Goal: Transaction & Acquisition: Purchase product/service

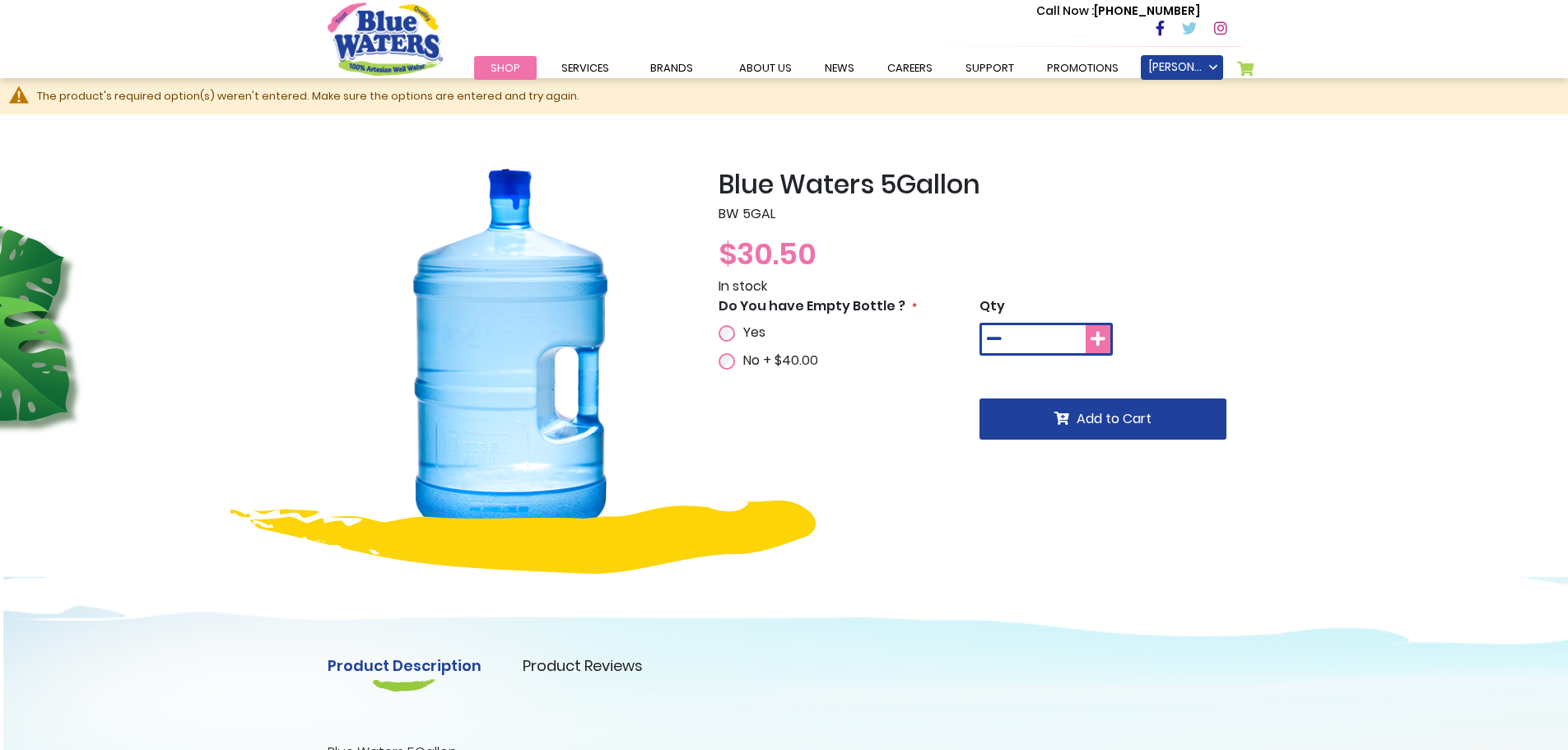
click at [1101, 347] on icon at bounding box center [1097, 339] width 15 height 16
type input "*"
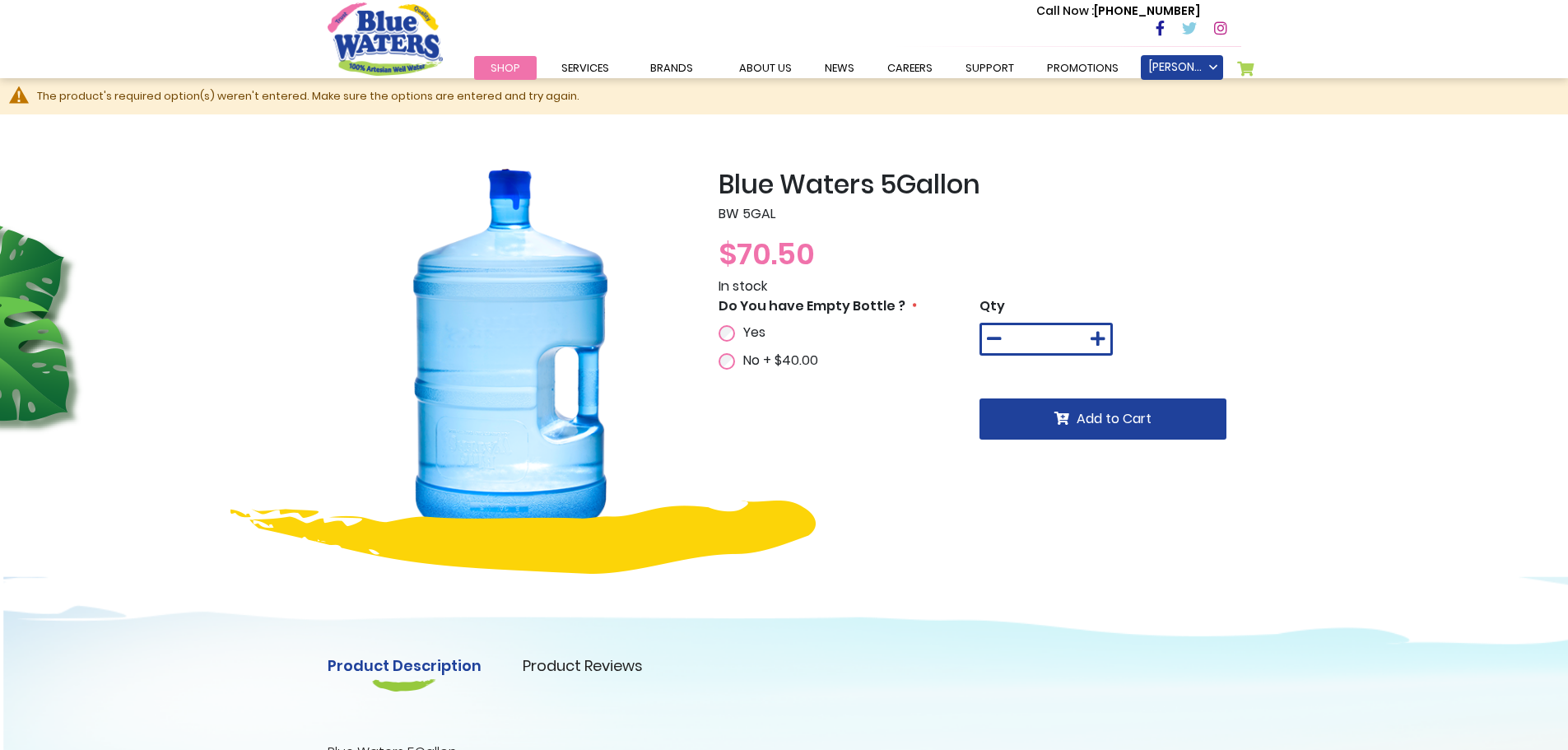
click at [746, 334] on span "Yes" at bounding box center [754, 332] width 22 height 19
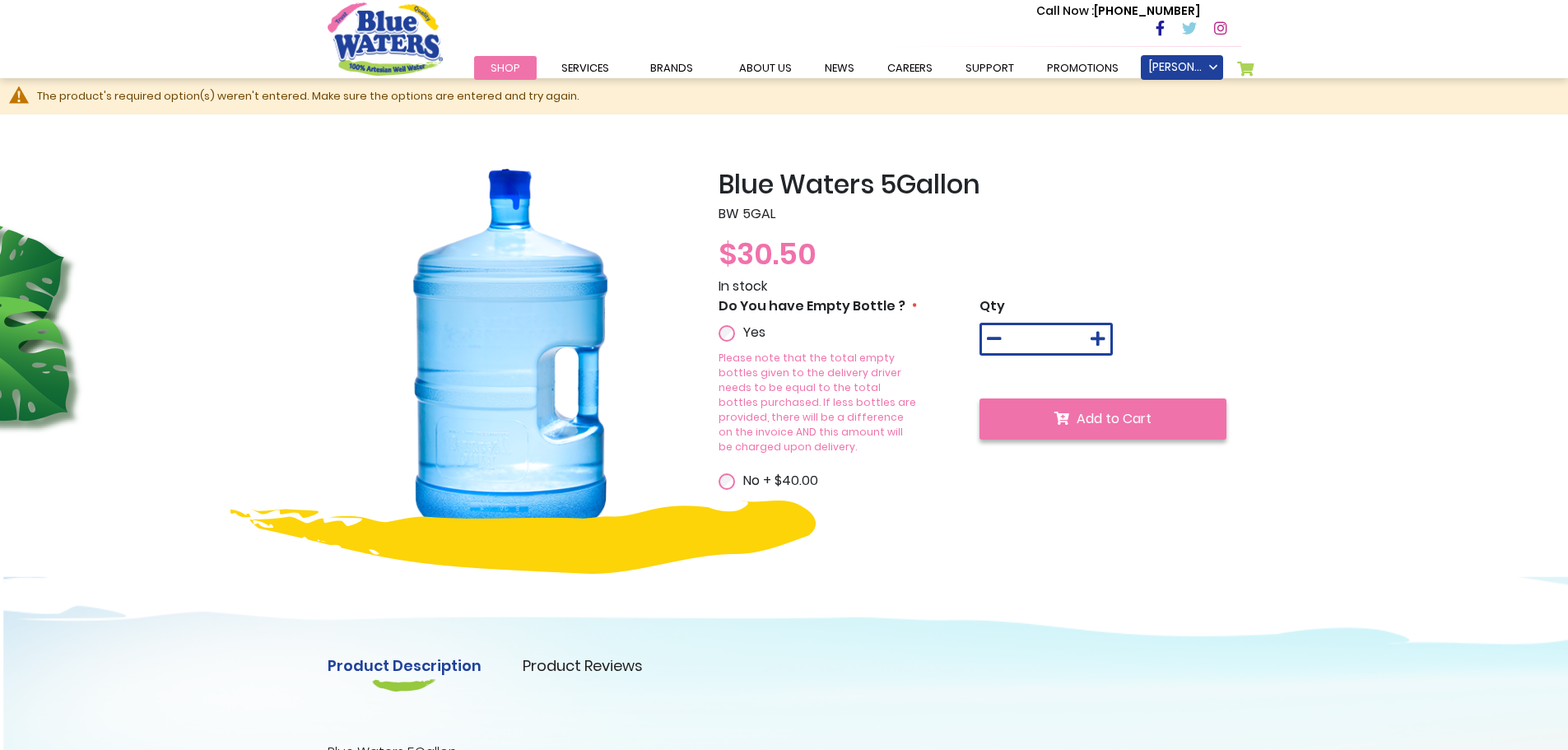
click at [1081, 424] on span "Add to Cart" at bounding box center [1114, 419] width 75 height 19
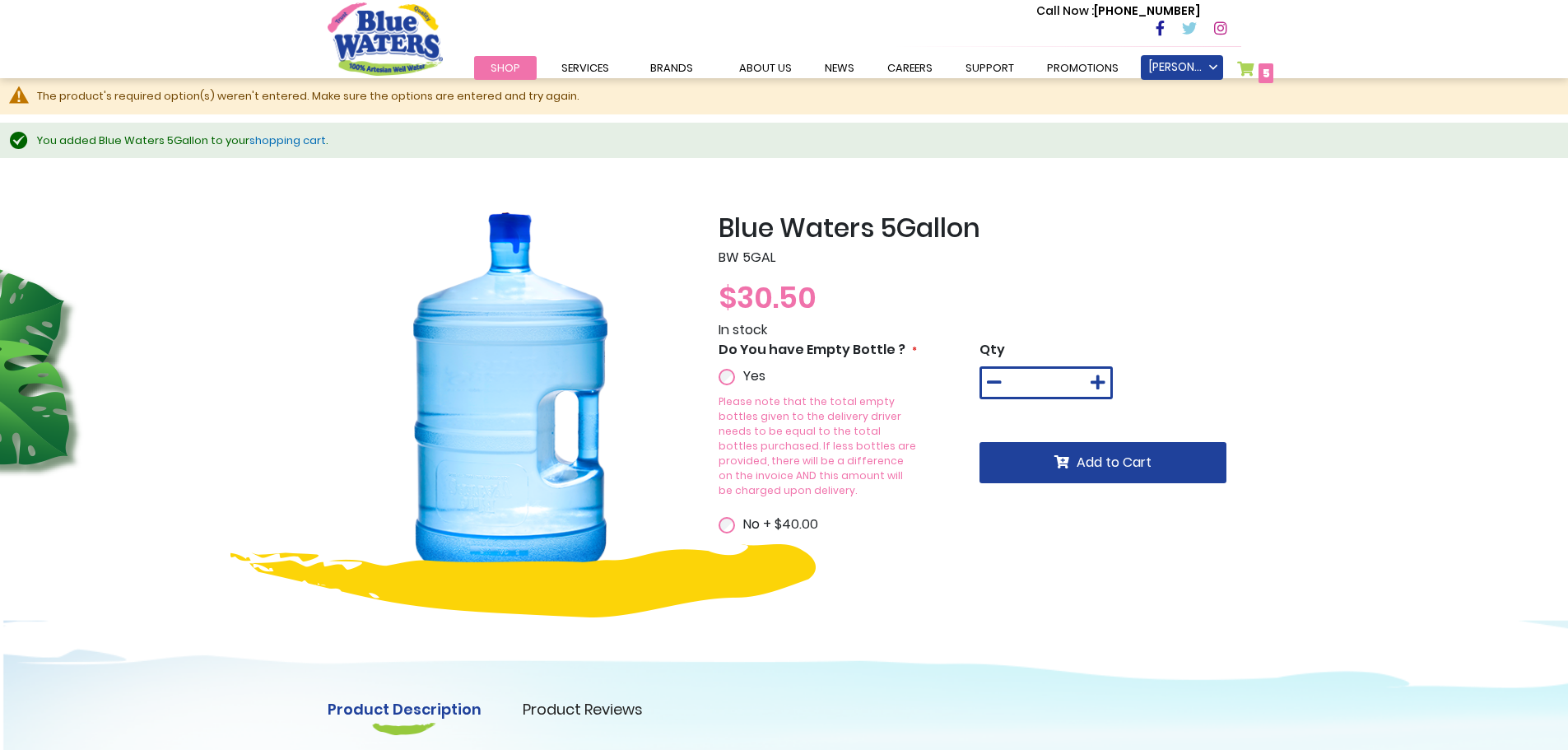
click at [1248, 69] on link "My Cart 5 5 items" at bounding box center [1256, 73] width 37 height 24
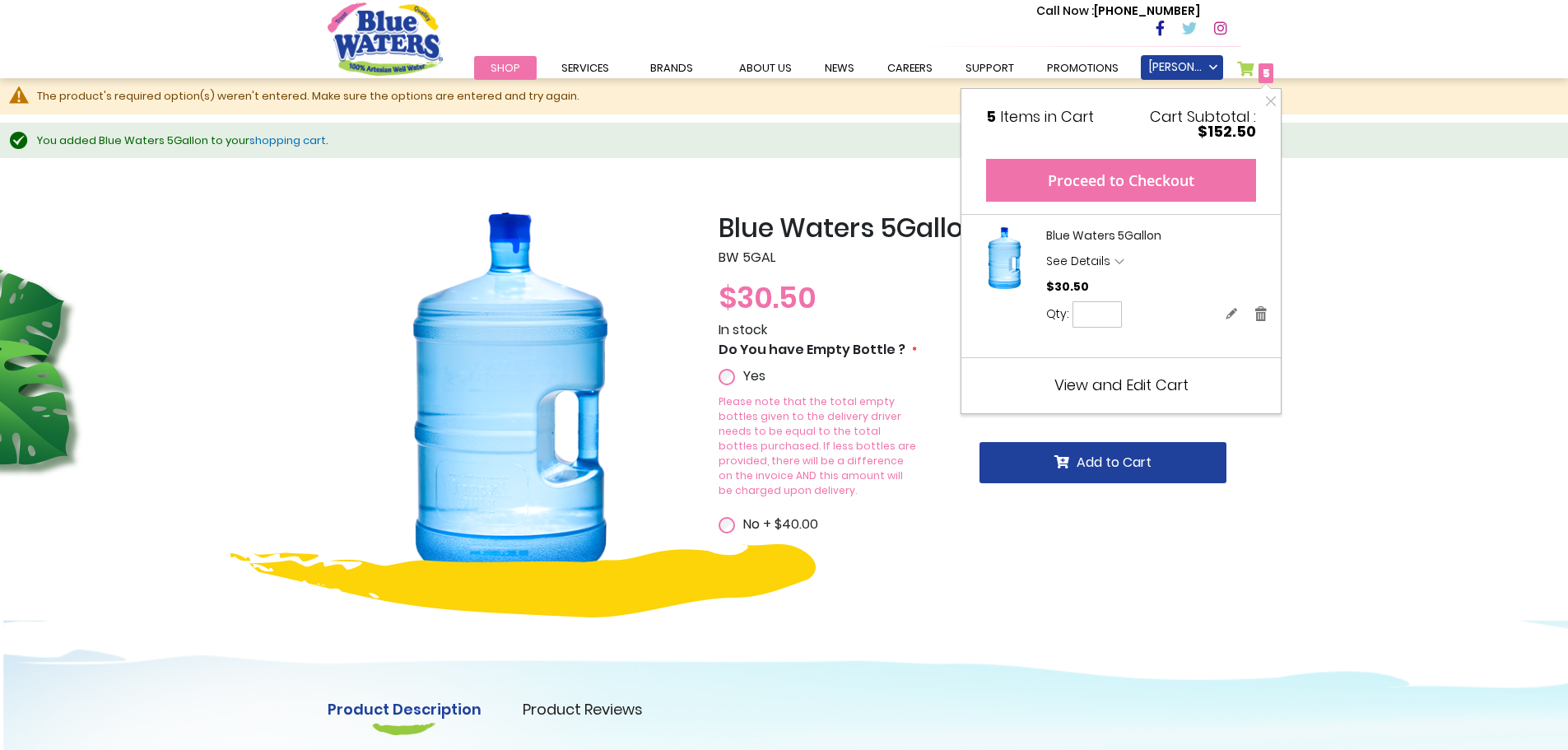
click at [1174, 184] on button "Proceed to Checkout" at bounding box center [1120, 181] width 270 height 43
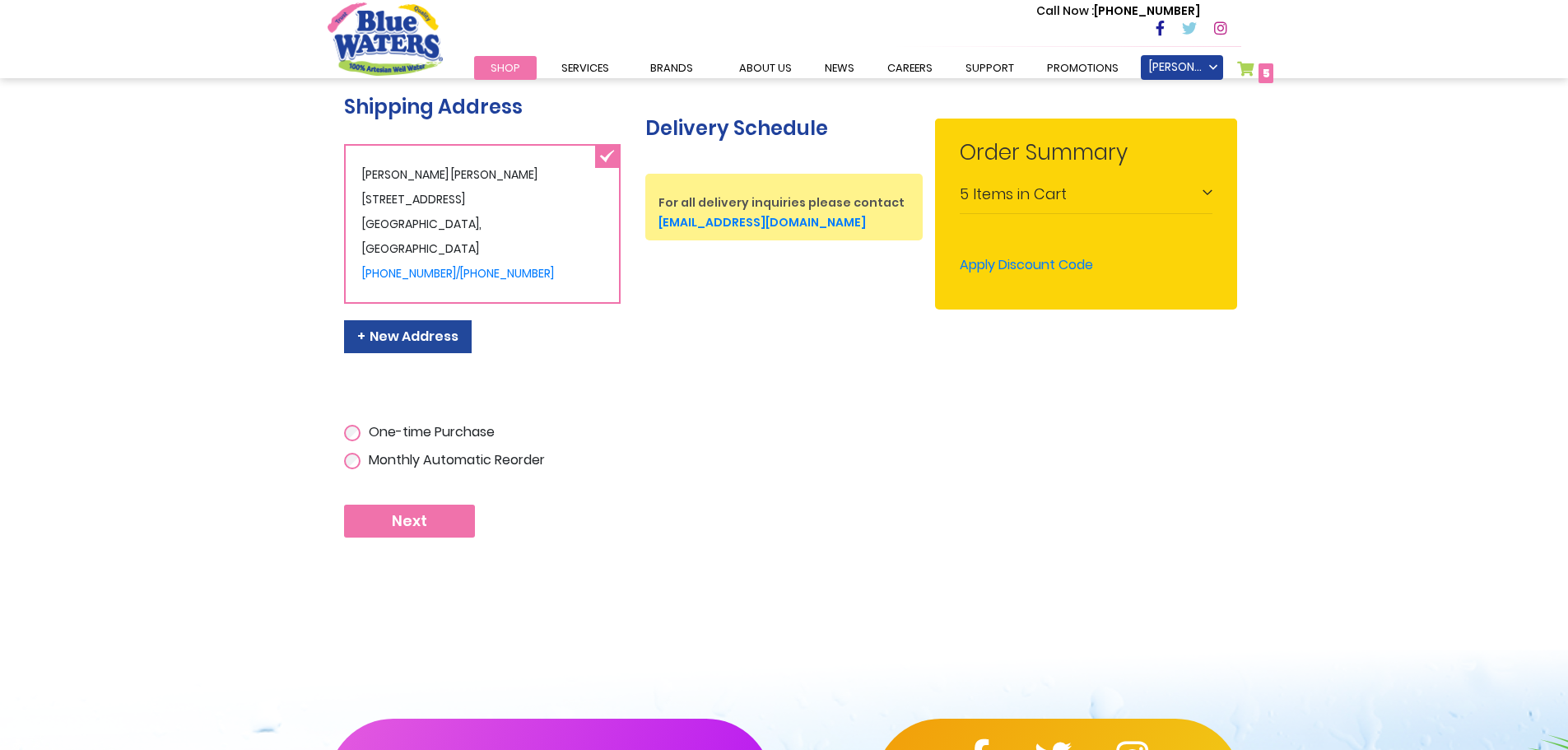
scroll to position [330, 0]
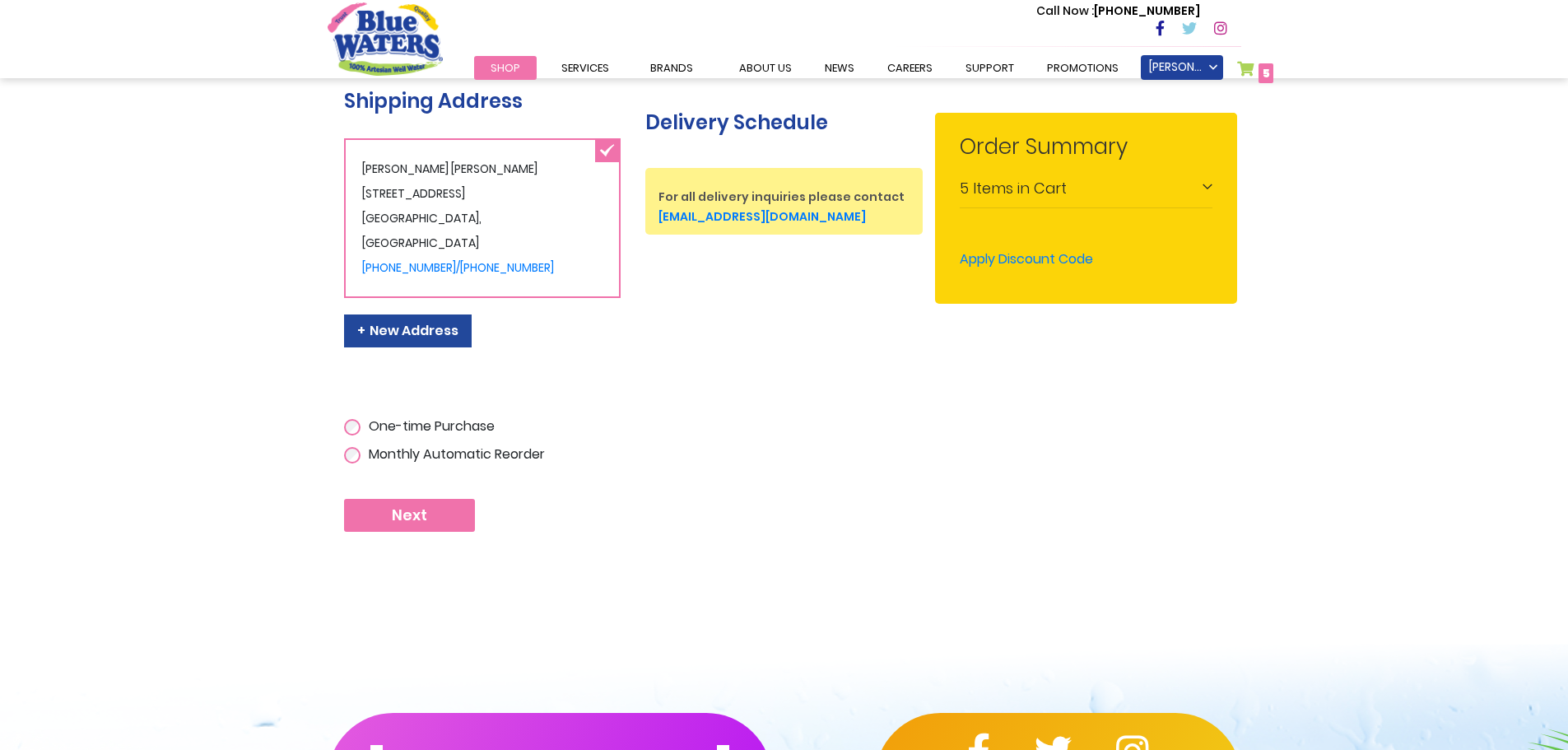
click at [1138, 199] on div "5 Items in Cart" at bounding box center [1085, 189] width 252 height 37
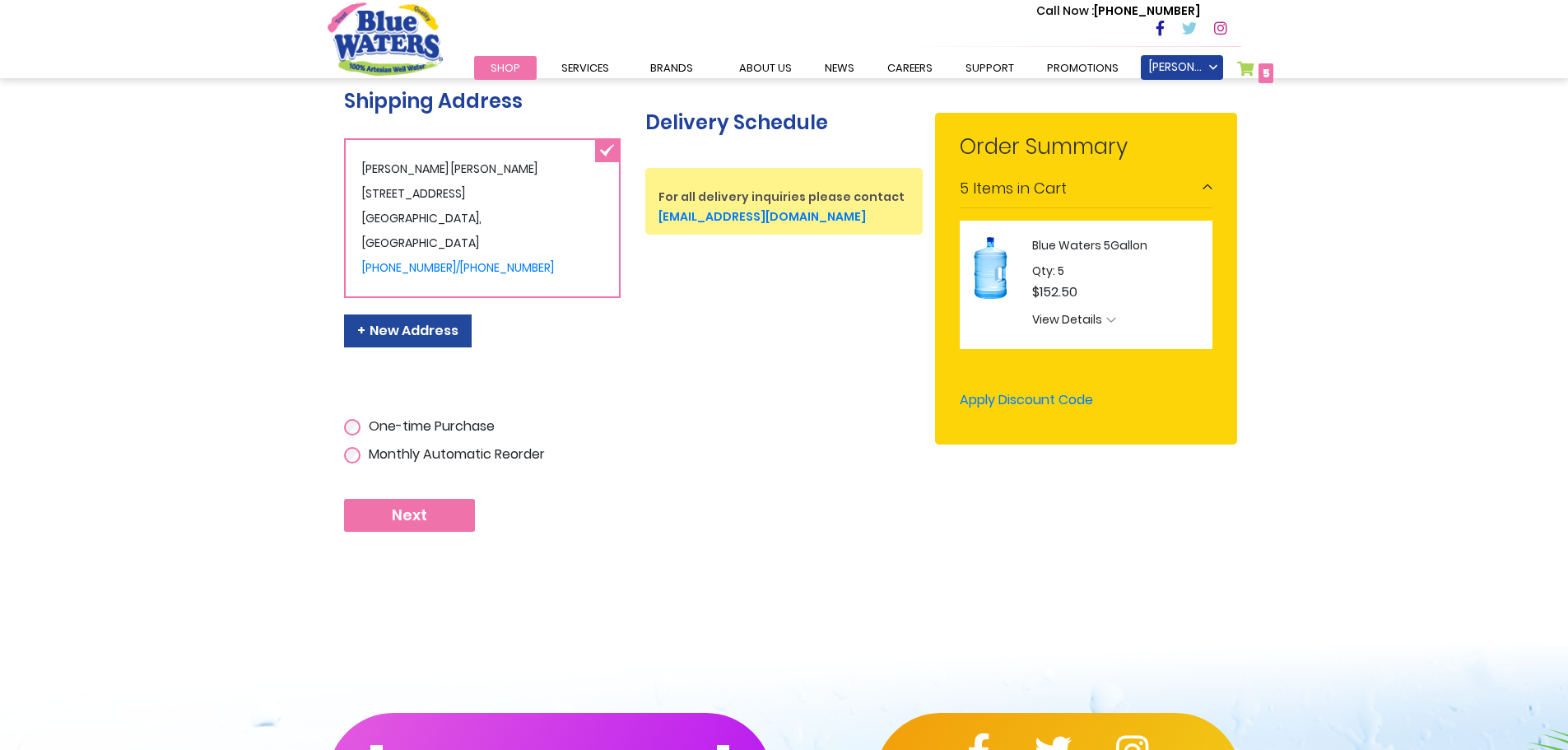
click at [431, 507] on button "Next" at bounding box center [409, 515] width 131 height 33
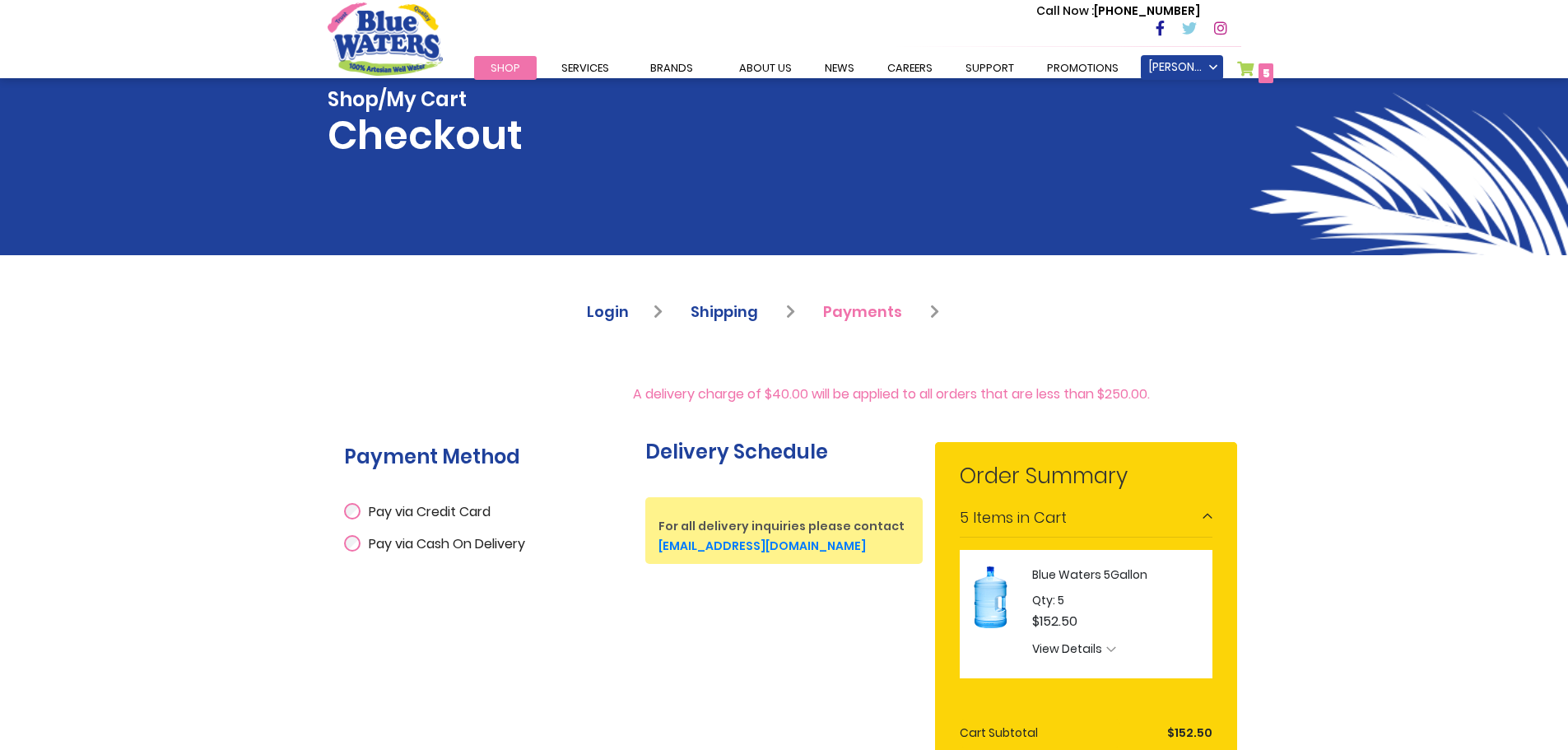
scroll to position [110, 0]
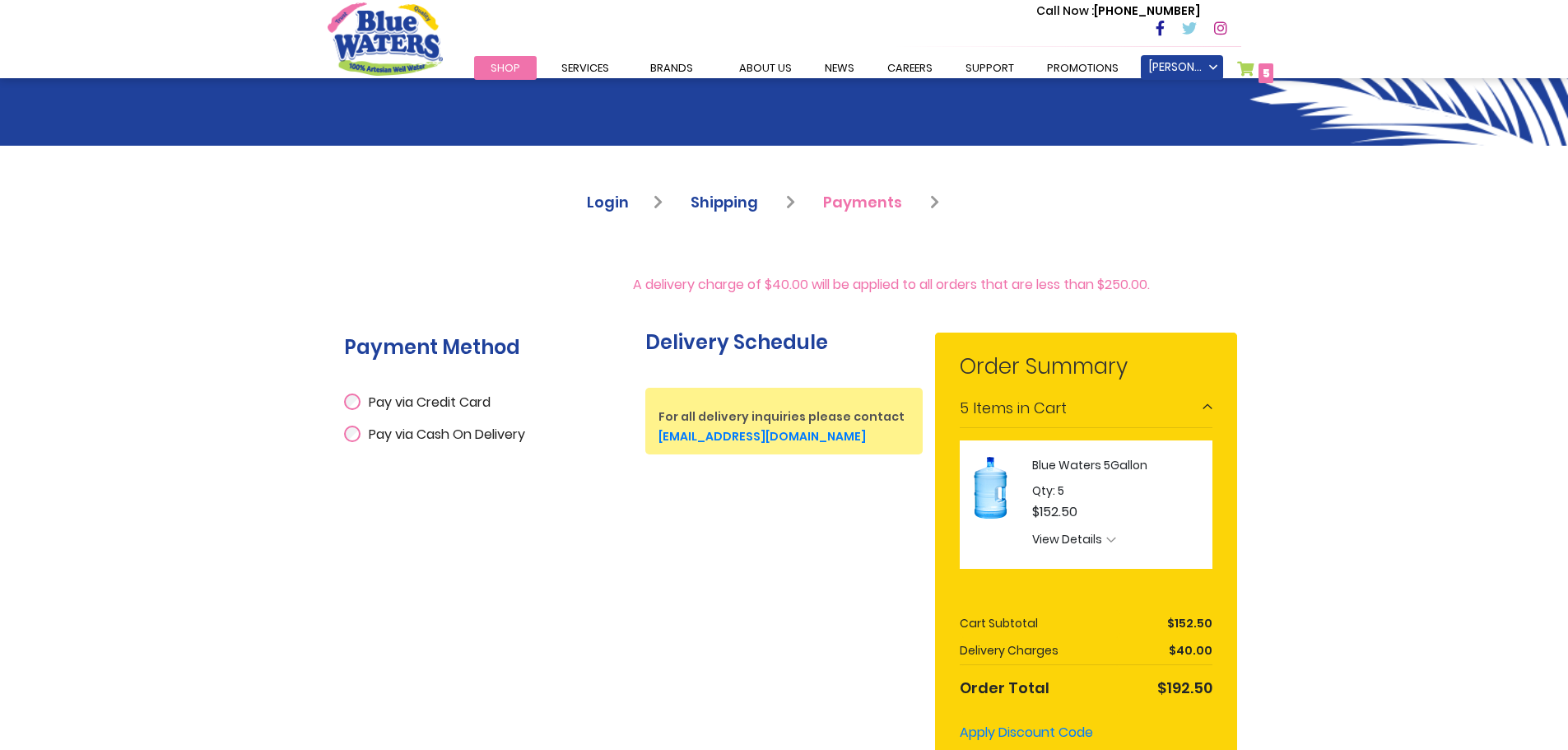
click at [450, 396] on span "Pay via Credit Card" at bounding box center [430, 402] width 122 height 19
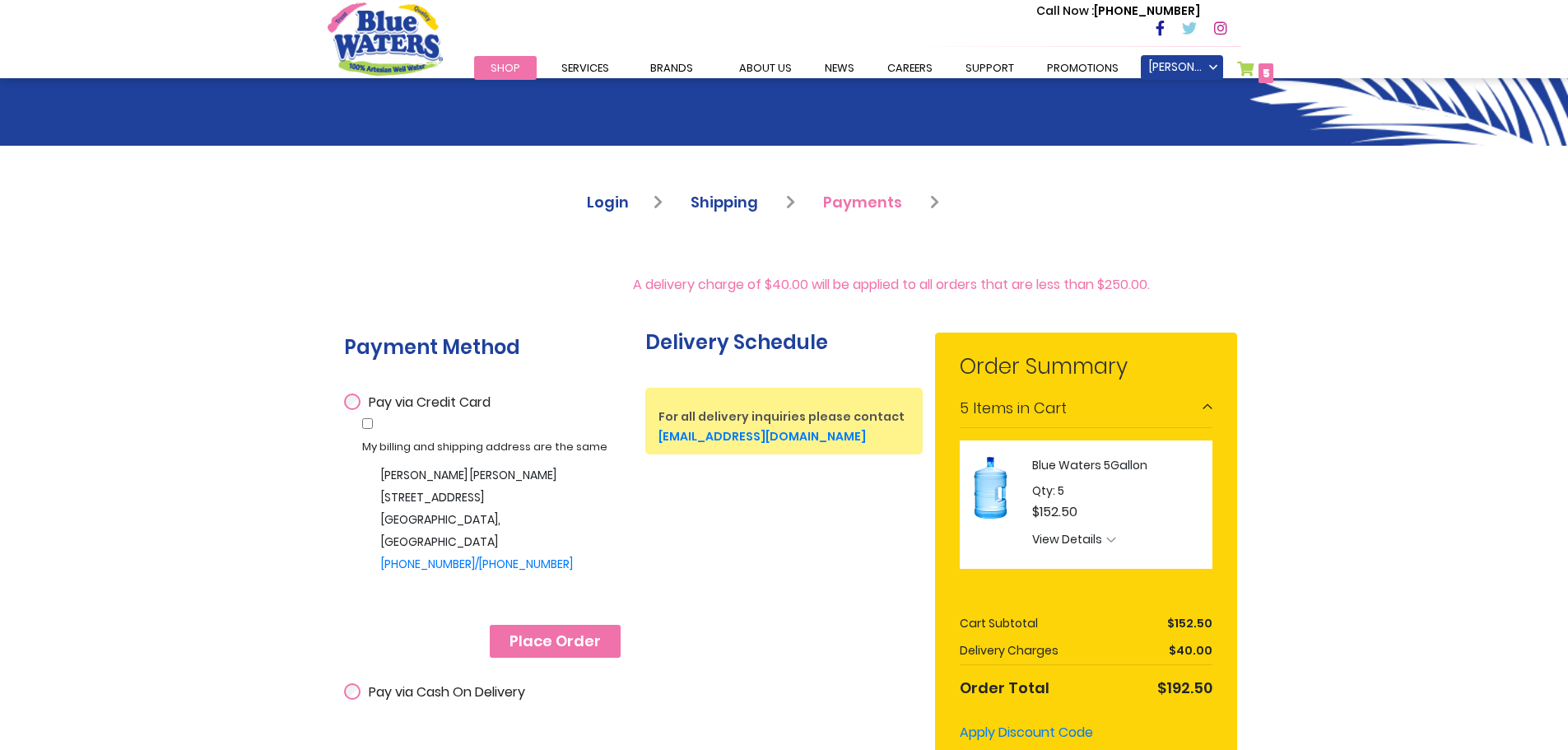
click at [585, 645] on span "Place Order" at bounding box center [555, 641] width 92 height 18
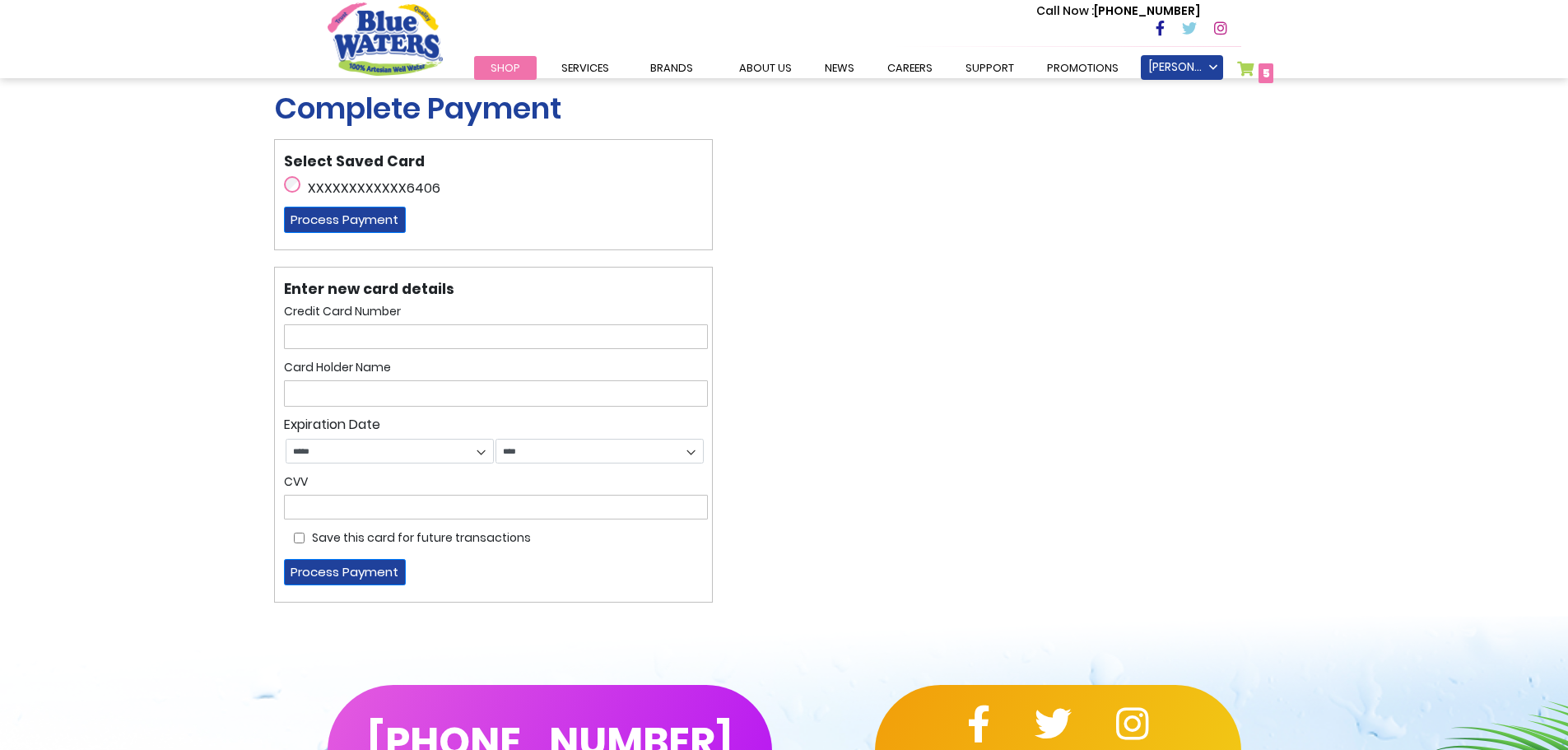
click at [325, 189] on label "XXXXXXXXXXXX6406" at bounding box center [374, 188] width 133 height 20
click at [320, 176] on div "XXXXXXXXXXXX6406" at bounding box center [496, 187] width 424 height 24
click at [286, 192] on div "XXXXXXXXXXXX6406" at bounding box center [496, 187] width 424 height 24
click at [313, 212] on button "Process Payment" at bounding box center [345, 219] width 122 height 27
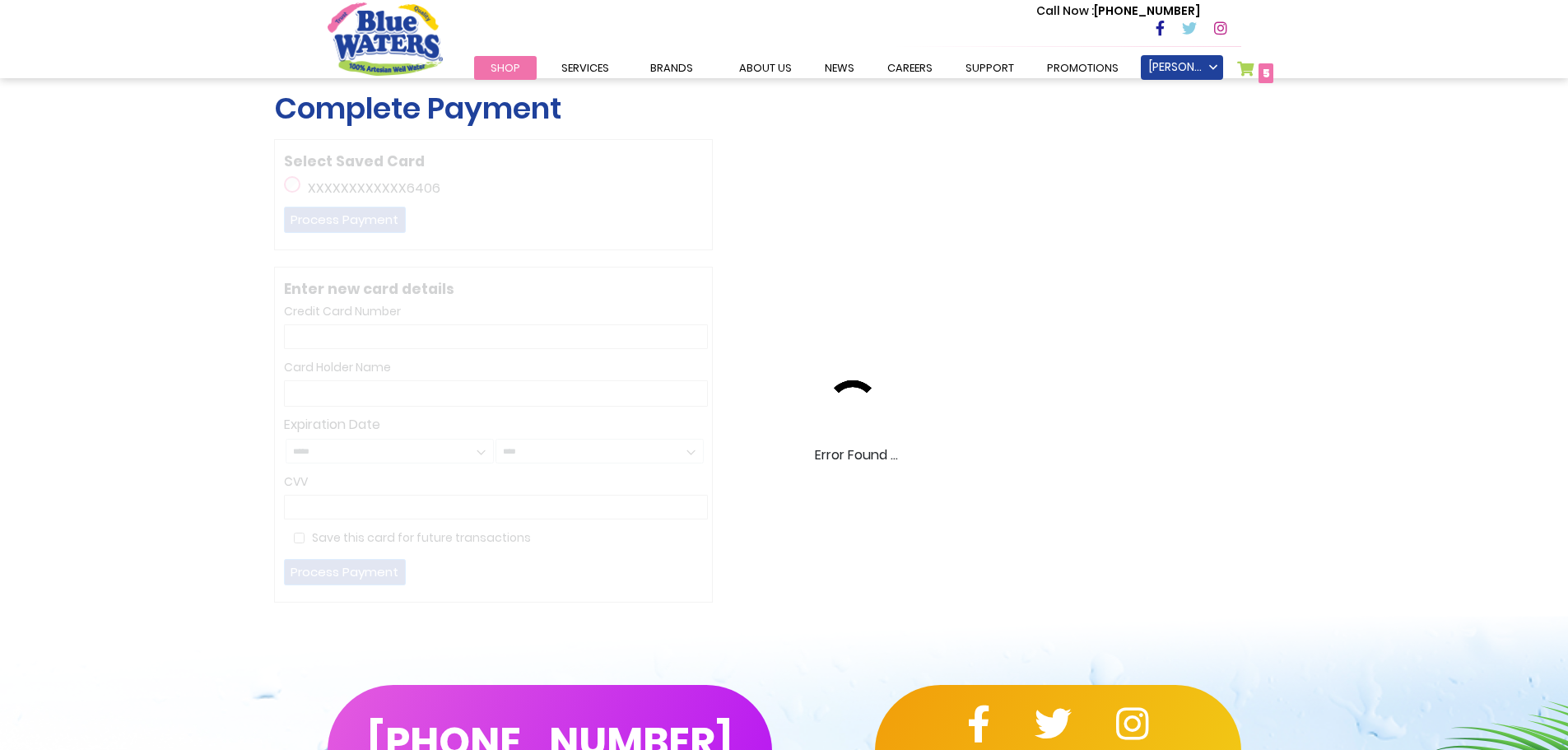
click at [1001, 420] on div "Complete Payment Select Saved Card XXXXXXXXXXXX6406 Process Payment Enter new c…" at bounding box center [784, 347] width 1021 height 512
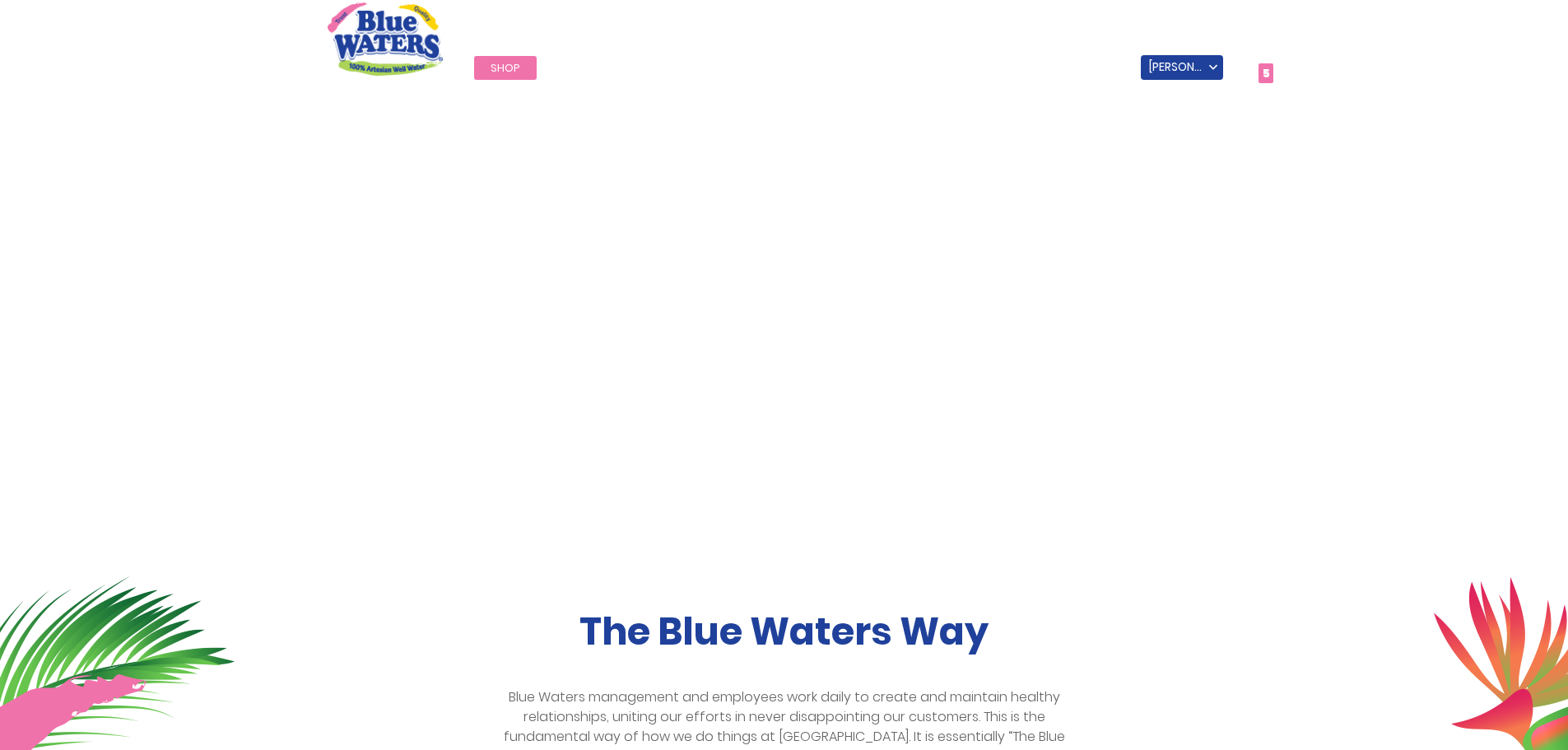
click at [1268, 69] on span "5" at bounding box center [1266, 73] width 8 height 16
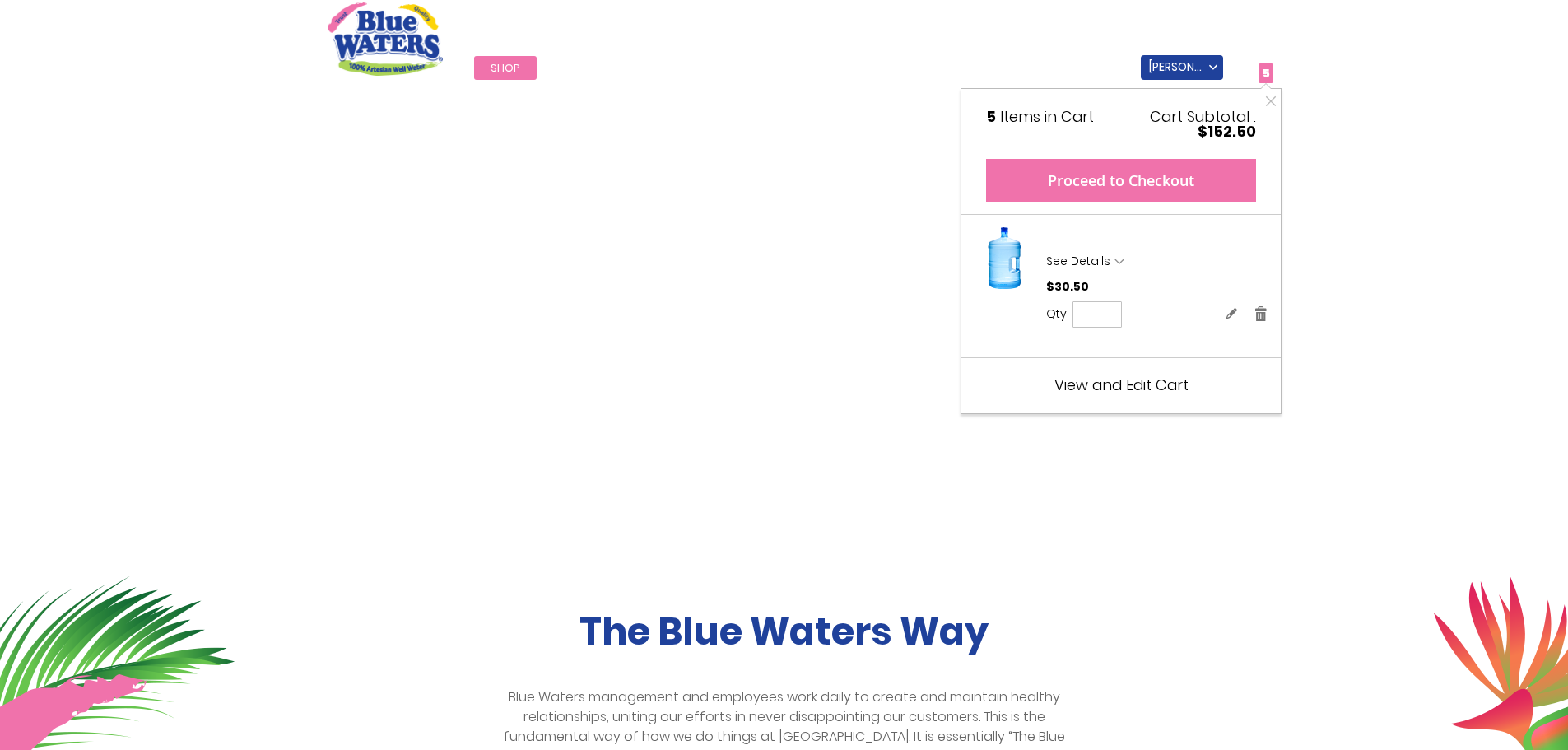
click at [1110, 192] on button "Proceed to Checkout" at bounding box center [1120, 181] width 270 height 43
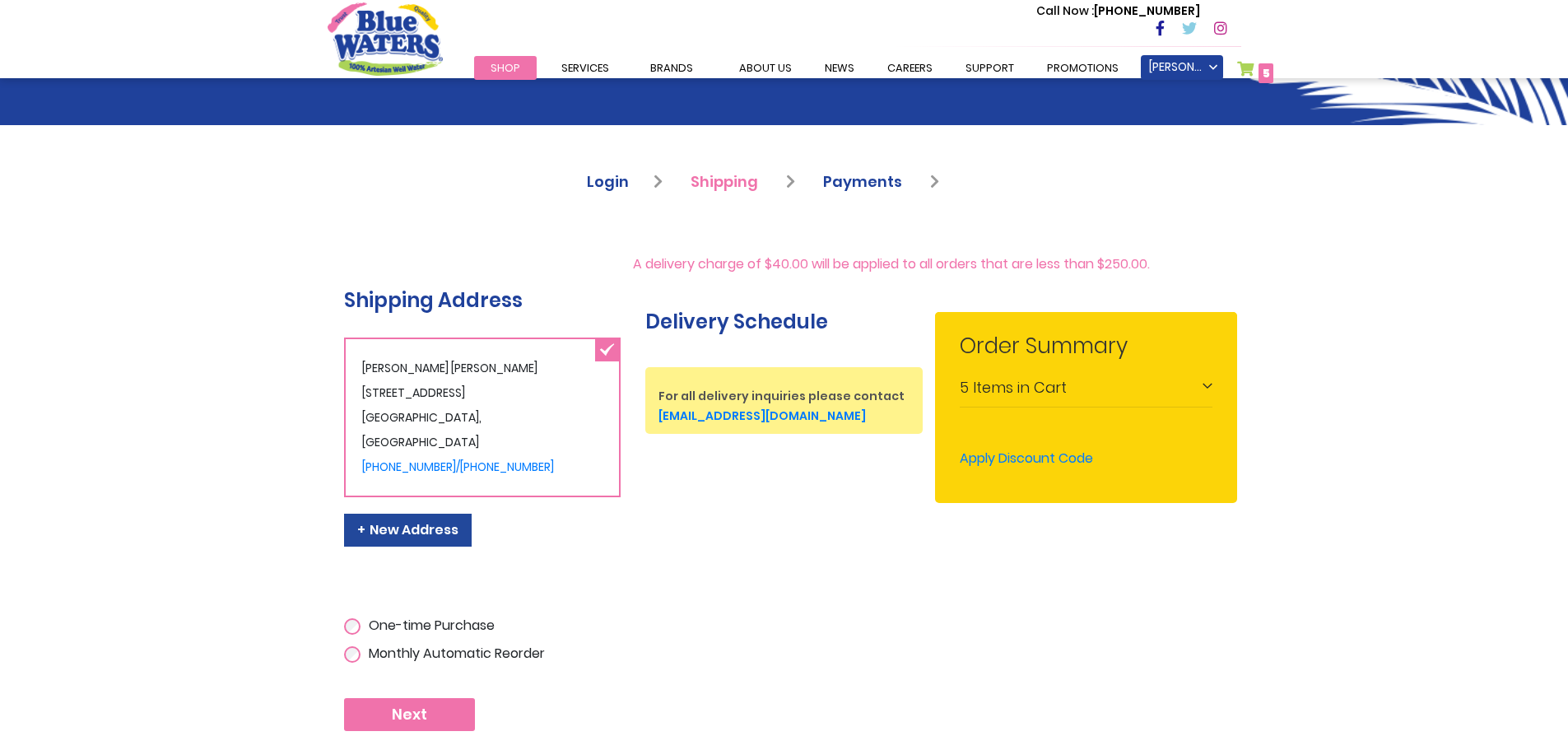
scroll to position [220, 0]
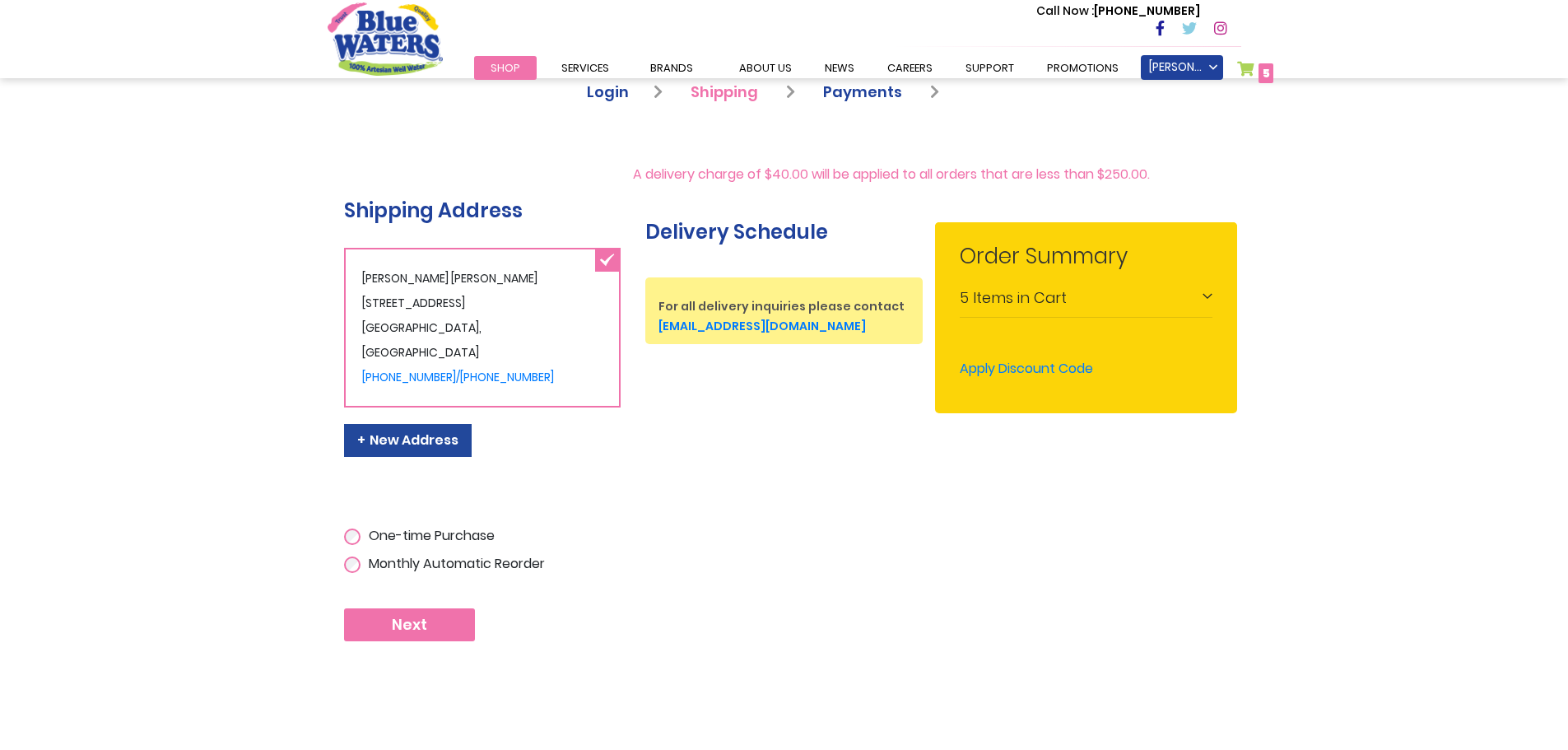
click at [411, 622] on span "Next" at bounding box center [409, 624] width 35 height 18
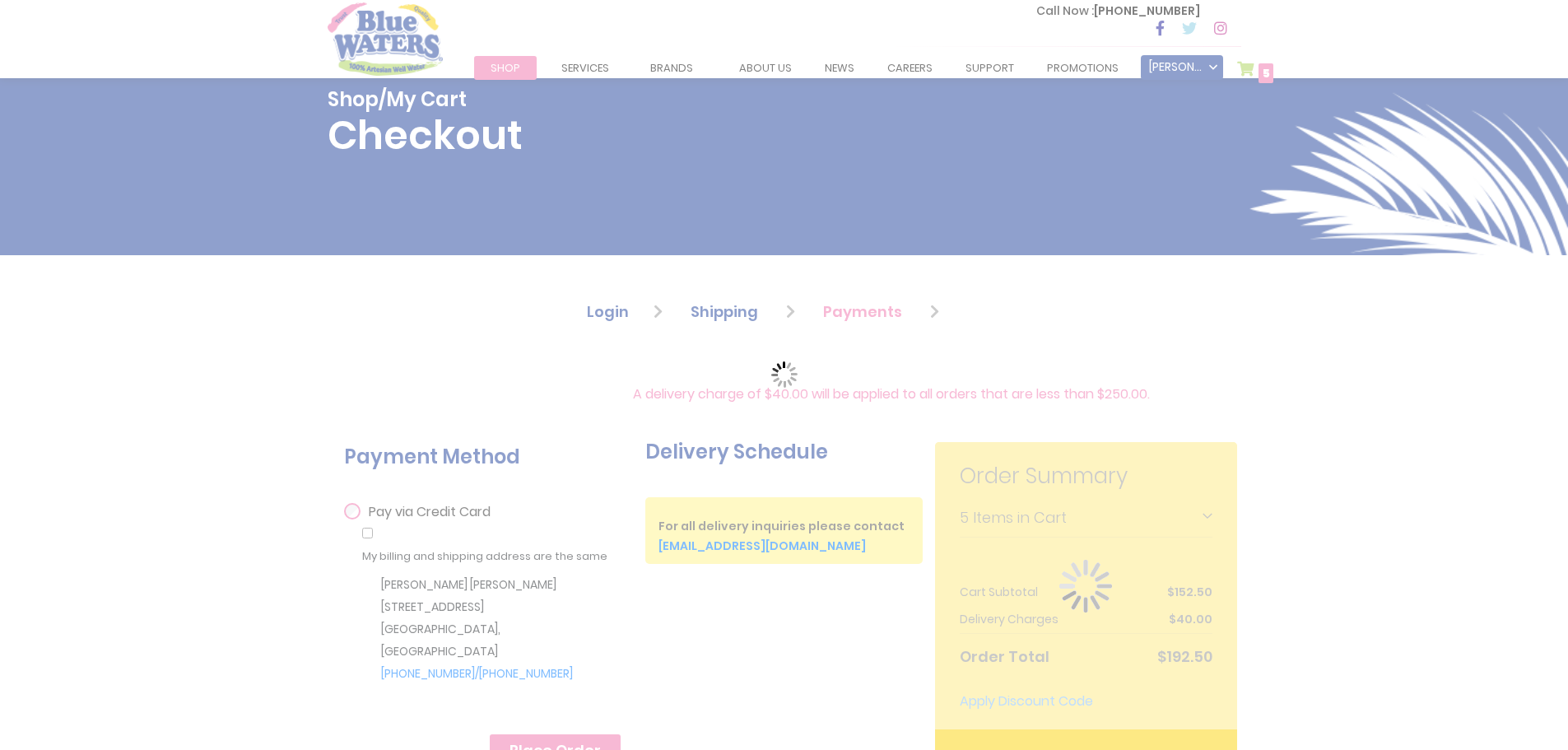
scroll to position [220, 0]
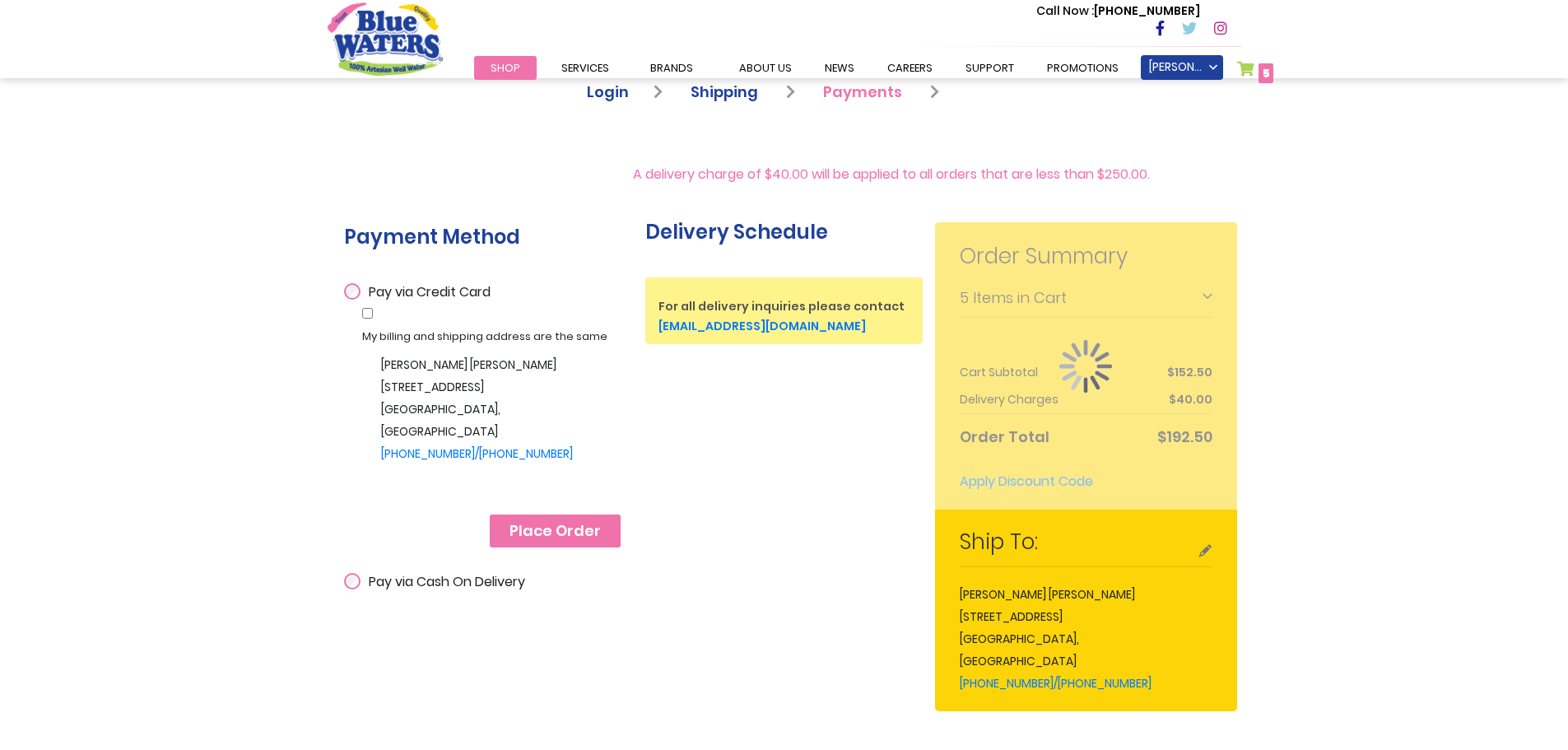
click at [413, 590] on span "Pay via Cash On Delivery" at bounding box center [447, 581] width 157 height 19
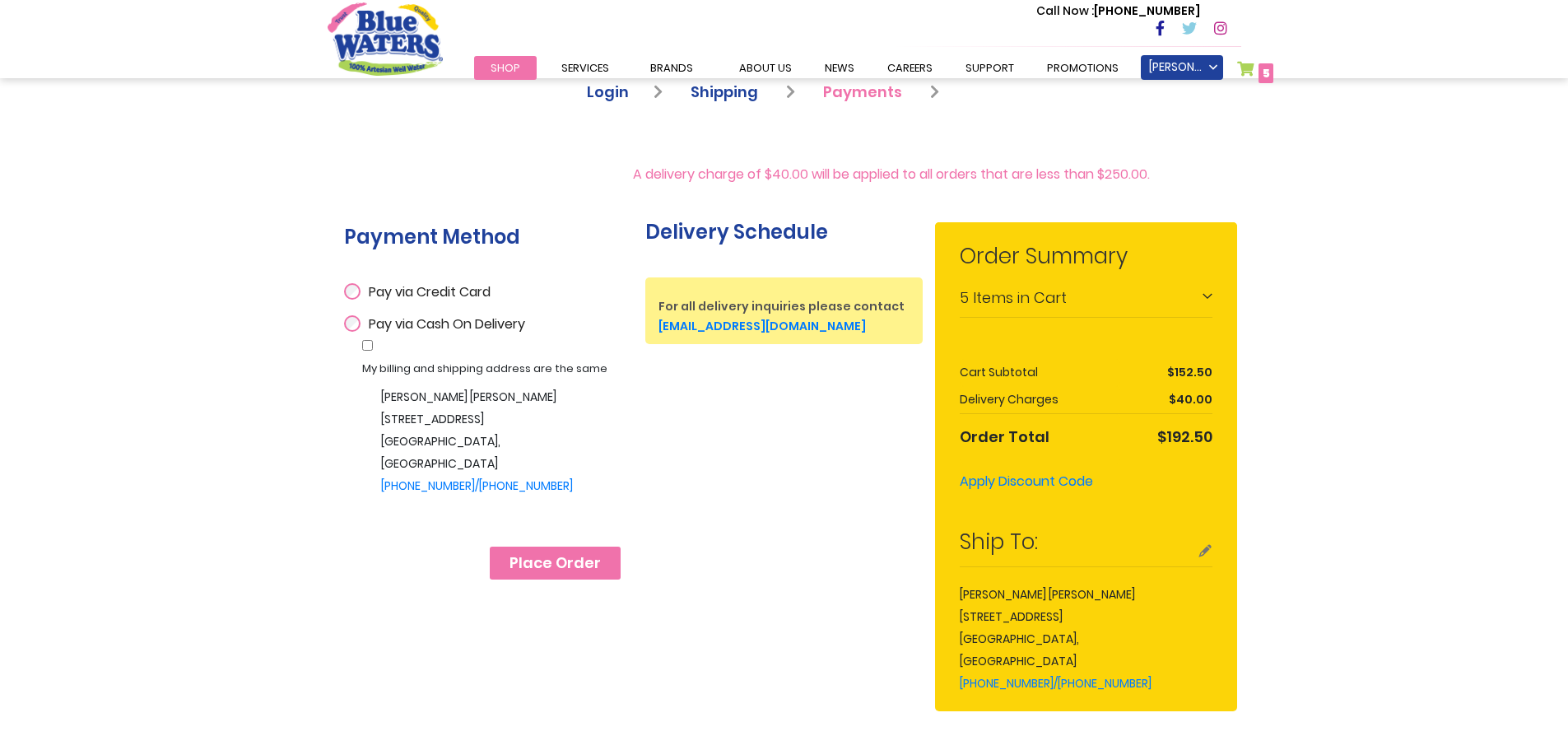
click at [562, 561] on span "Place Order" at bounding box center [555, 562] width 92 height 18
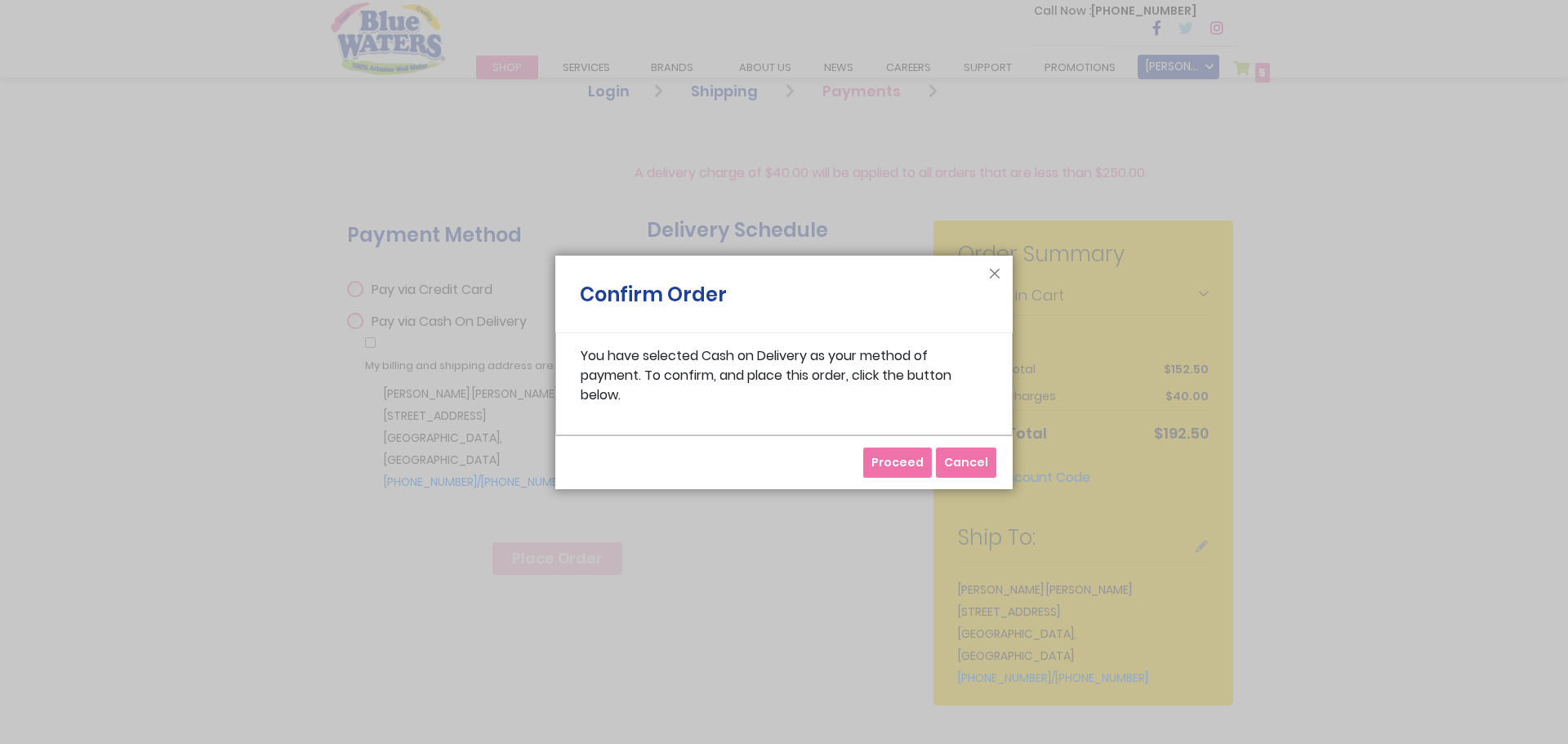
click at [894, 463] on span "Proceed" at bounding box center [897, 462] width 53 height 16
